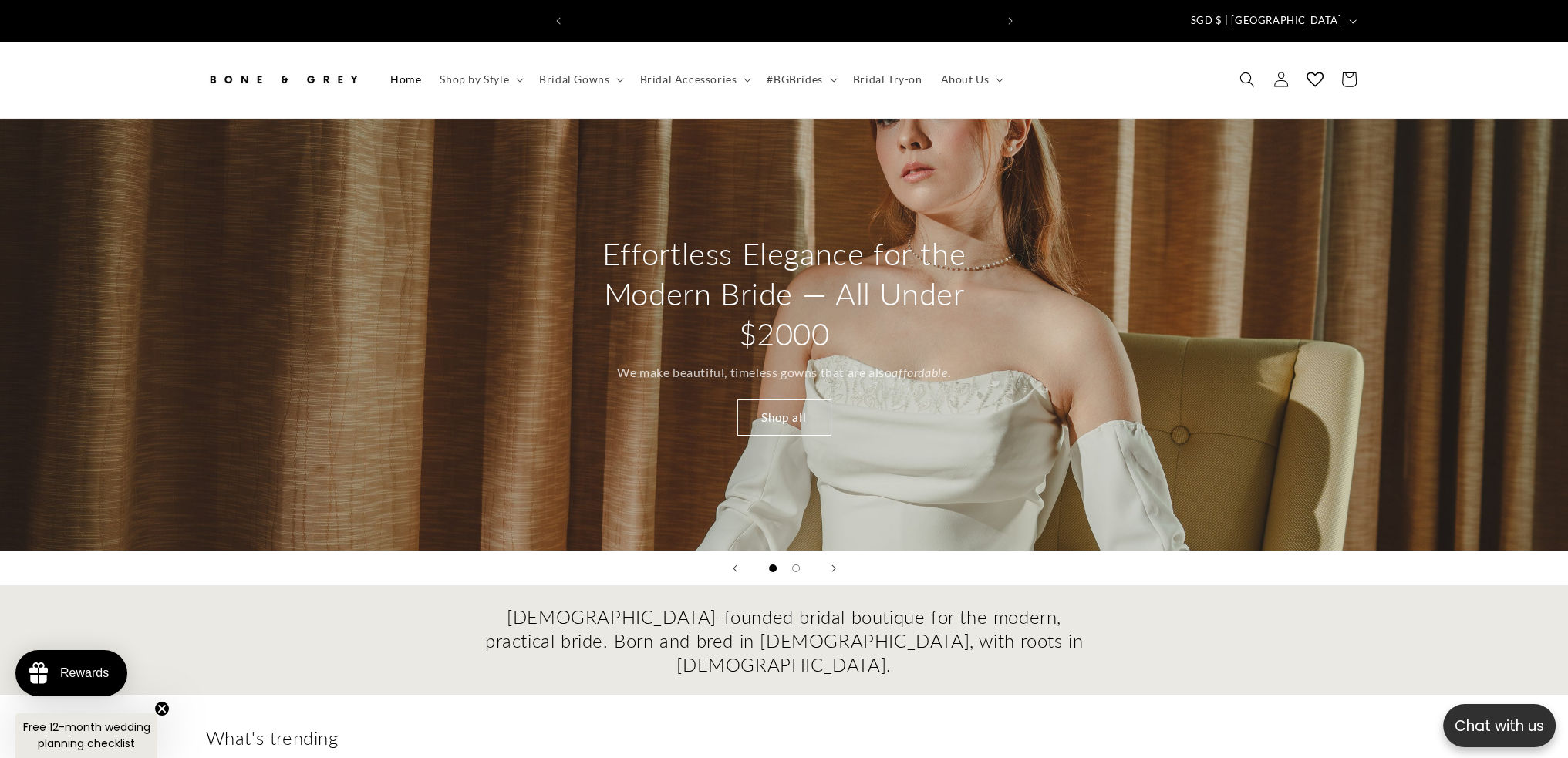
scroll to position [0, 848]
click at [789, 556] on button "Load slide 2 of 2" at bounding box center [795, 567] width 23 height 23
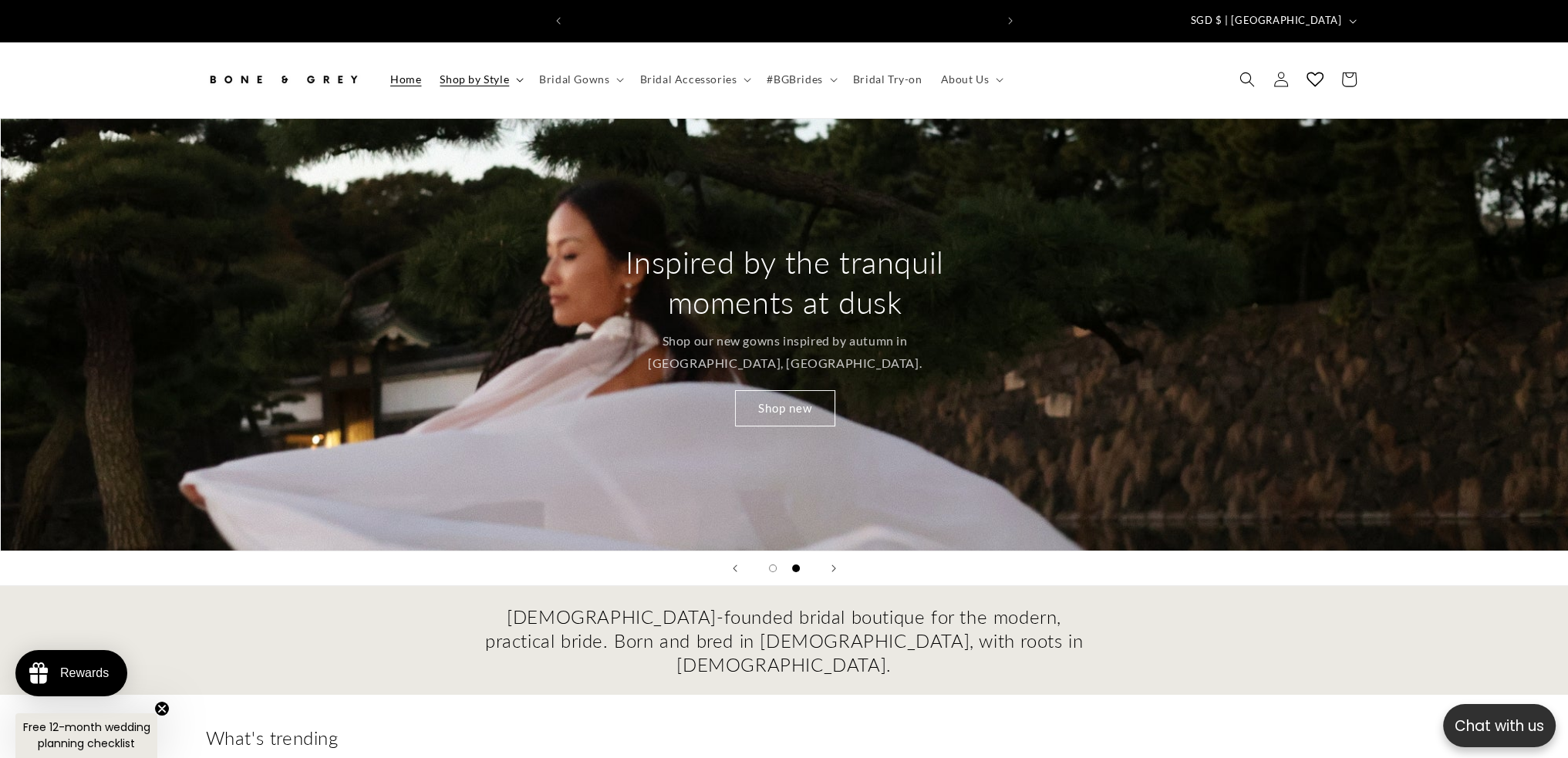
scroll to position [0, 0]
click at [596, 72] on span "Bridal Gowns" at bounding box center [574, 79] width 71 height 14
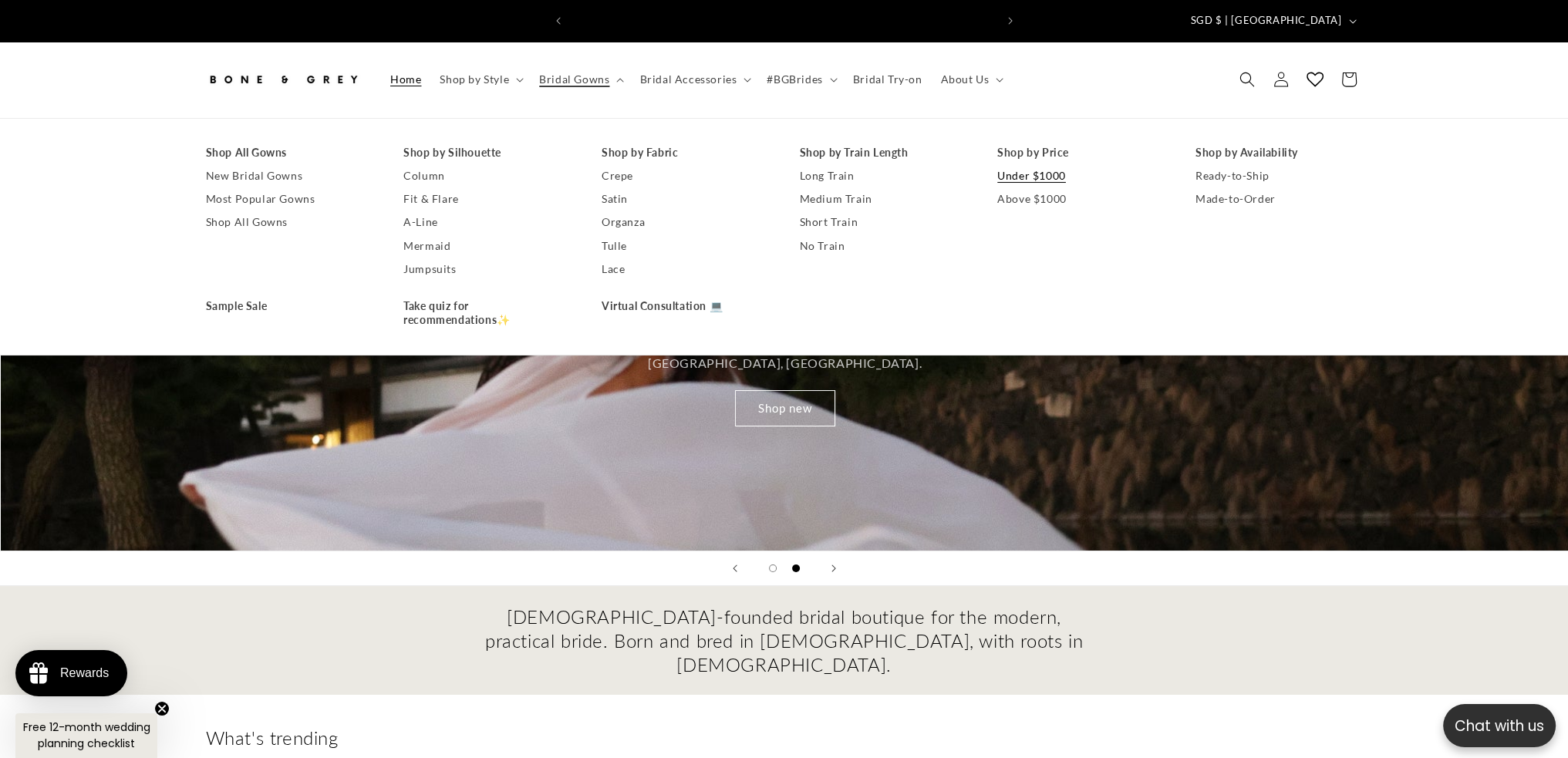
scroll to position [0, 425]
click at [1026, 172] on link "Under $1000" at bounding box center [1081, 175] width 168 height 23
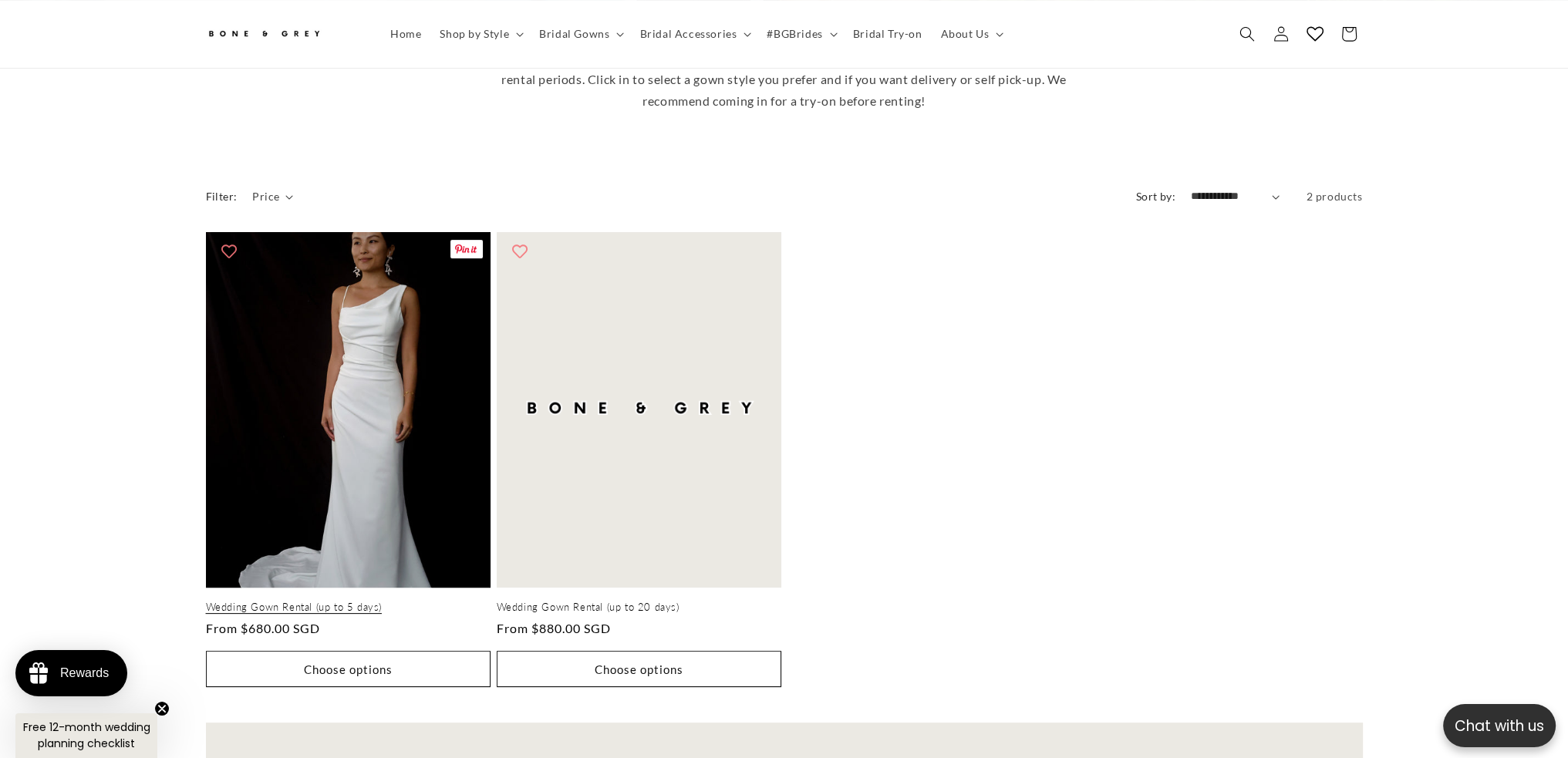
scroll to position [377, 0]
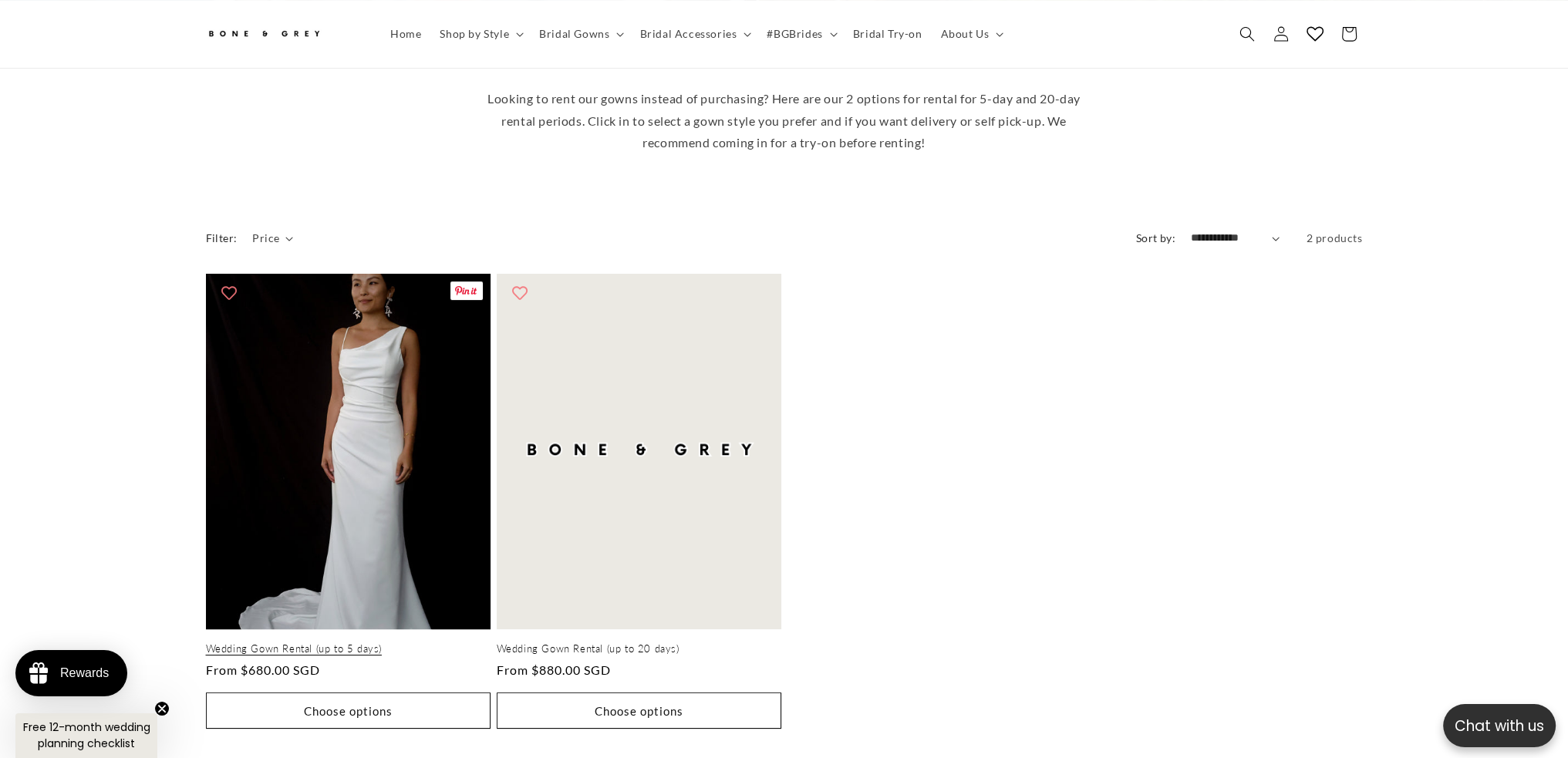
click at [414, 643] on link "Wedding Gown Rental (up to 5 days)" at bounding box center [348, 649] width 284 height 13
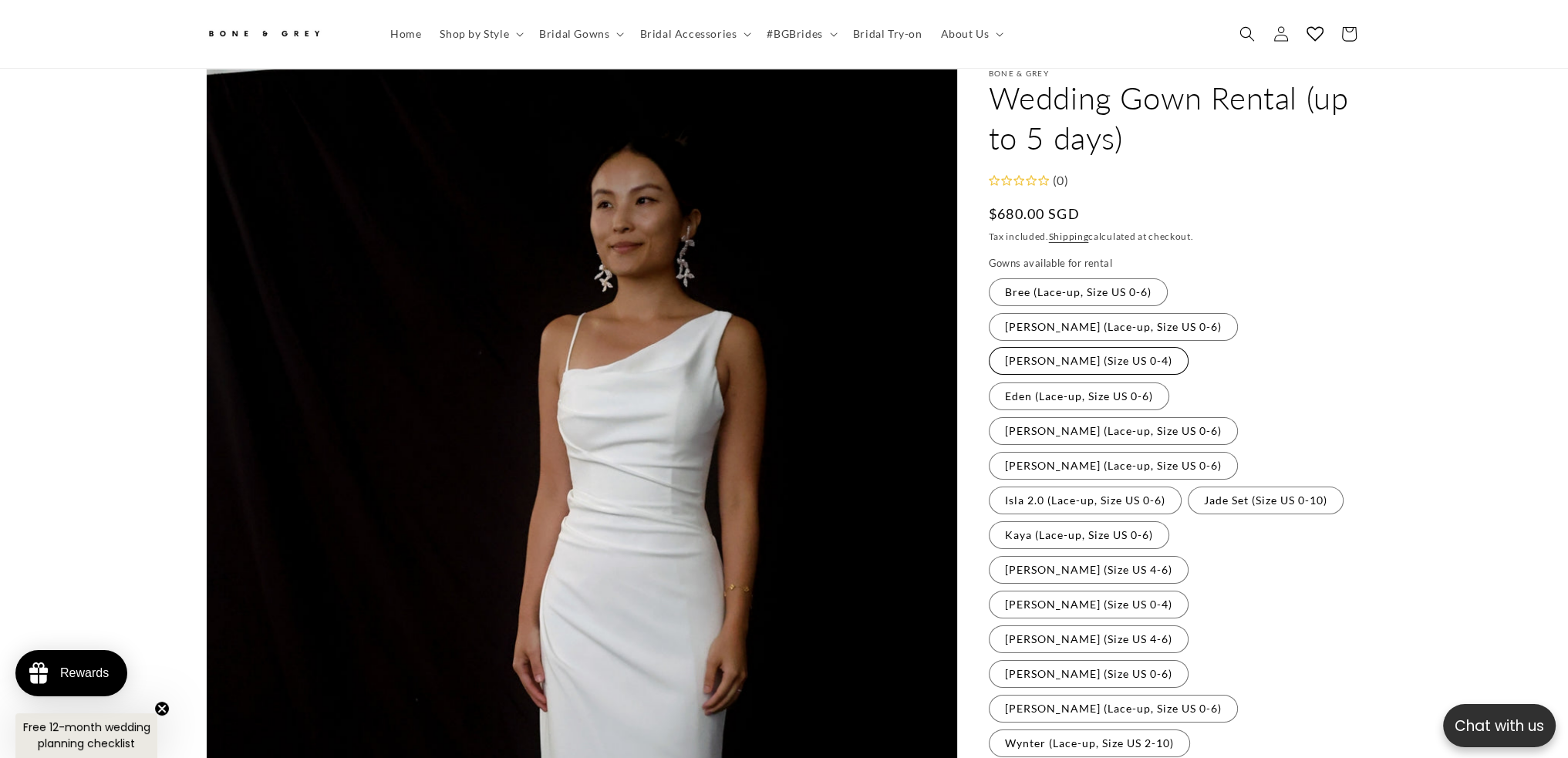
click at [1041, 346] on label "Diana (Size US 0-4) Variant sold out or unavailable" at bounding box center [1088, 360] width 200 height 27
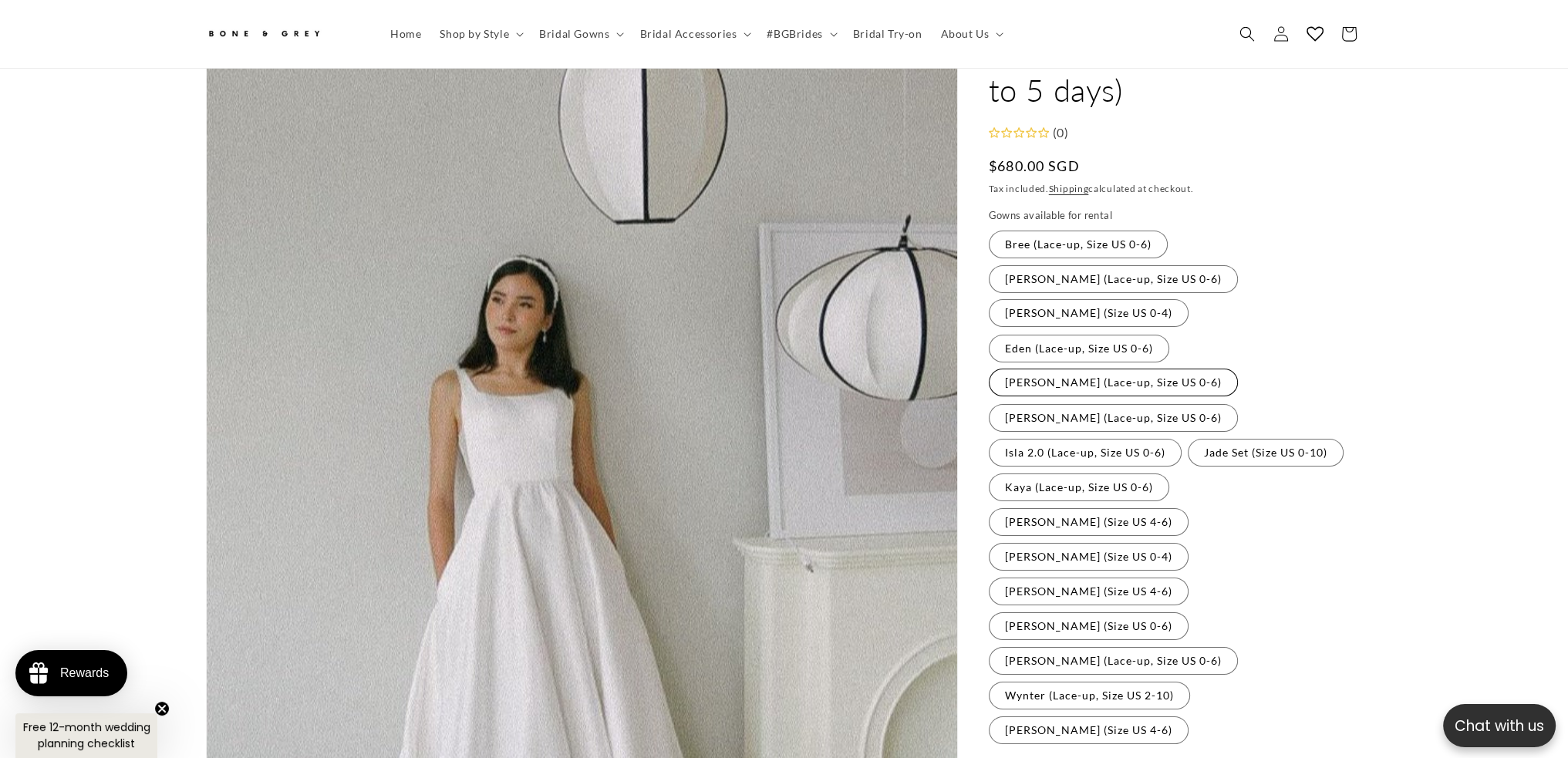
scroll to position [125, 0]
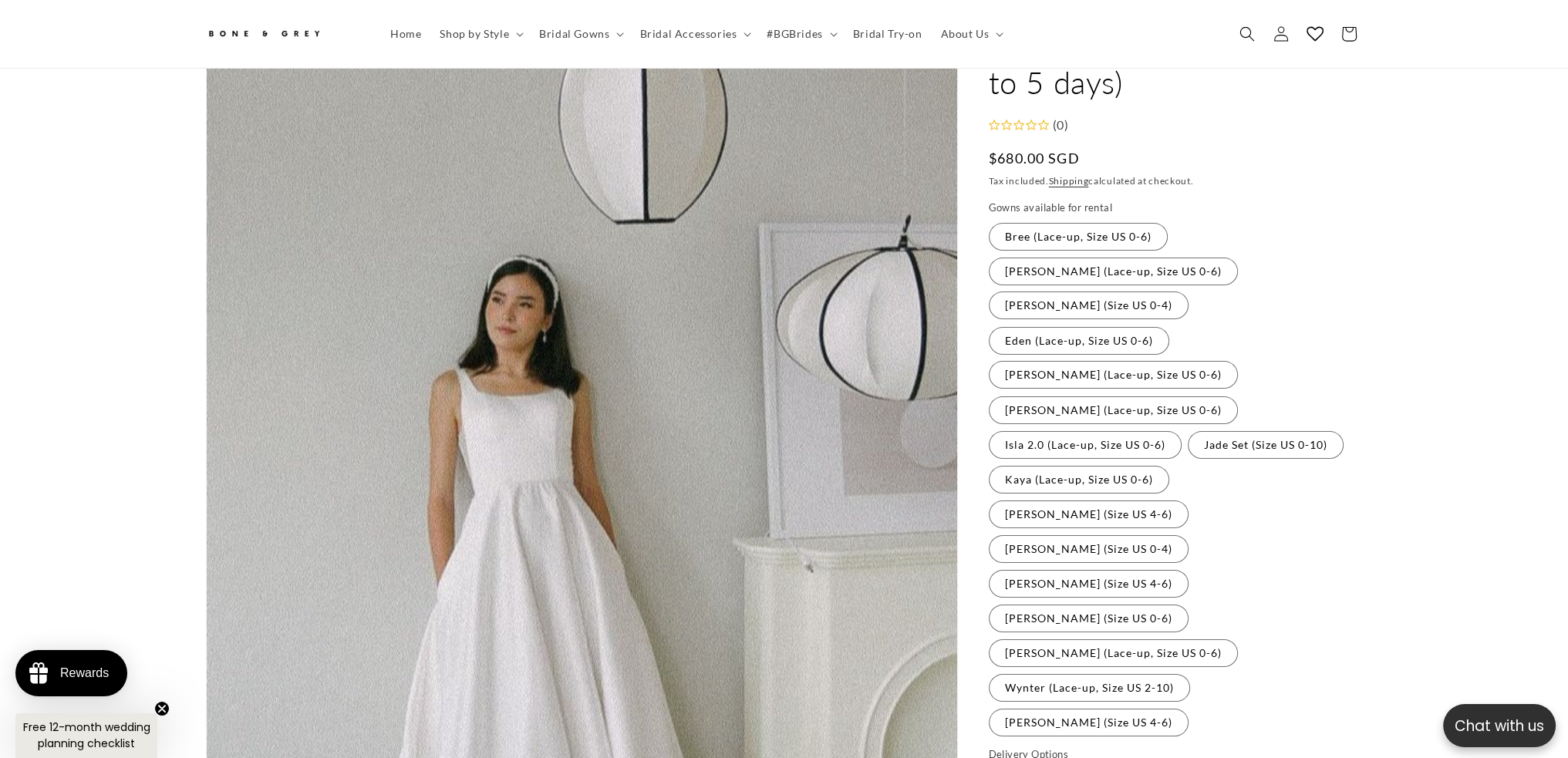
click at [1054, 397] on fieldset "Gowns available for rental Bree (Lace-up, Size US 0-6) Variant sold out or unav…" at bounding box center [1176, 469] width 374 height 537
click at [1049, 465] on label "Kaya (Lace-up, Size US 0-6) Variant sold out or unavailable" at bounding box center [1078, 478] width 181 height 27
